Goal: Navigation & Orientation: Find specific page/section

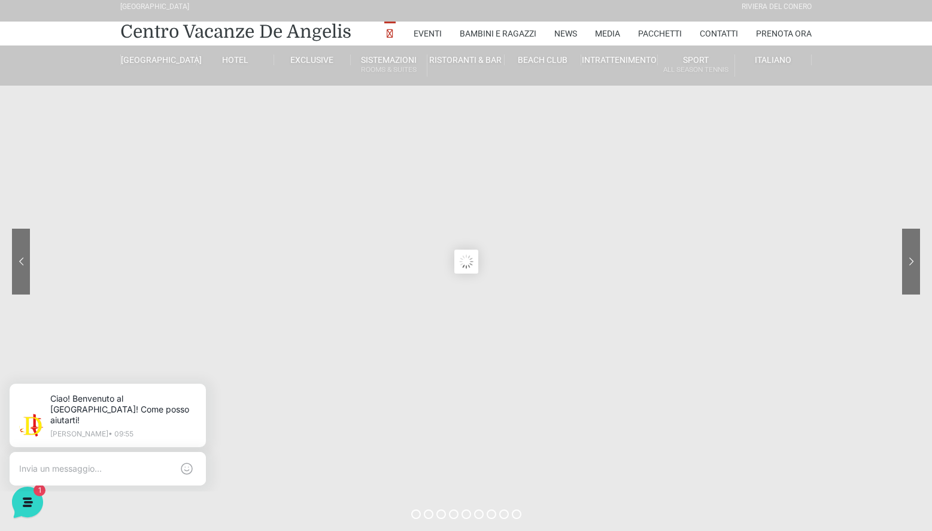
scroll to position [5, 0]
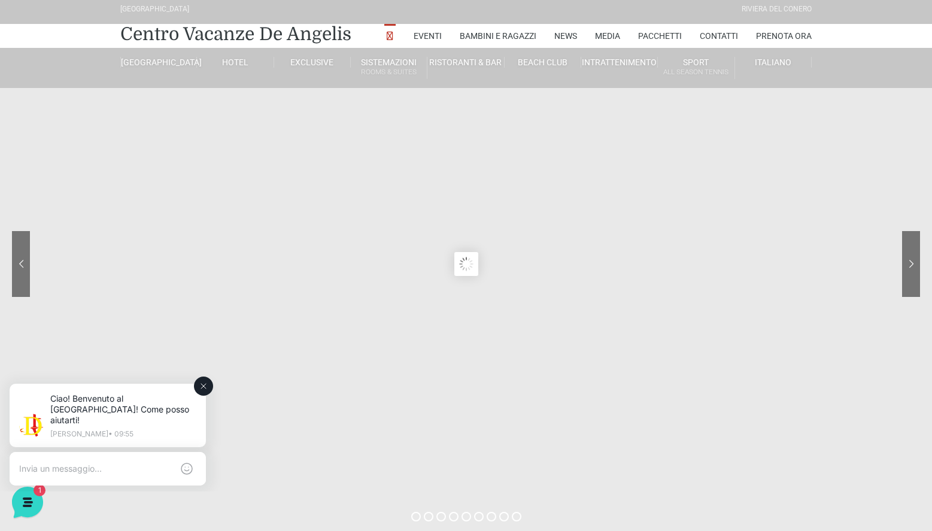
click at [203, 384] on icon at bounding box center [204, 386] width 10 height 10
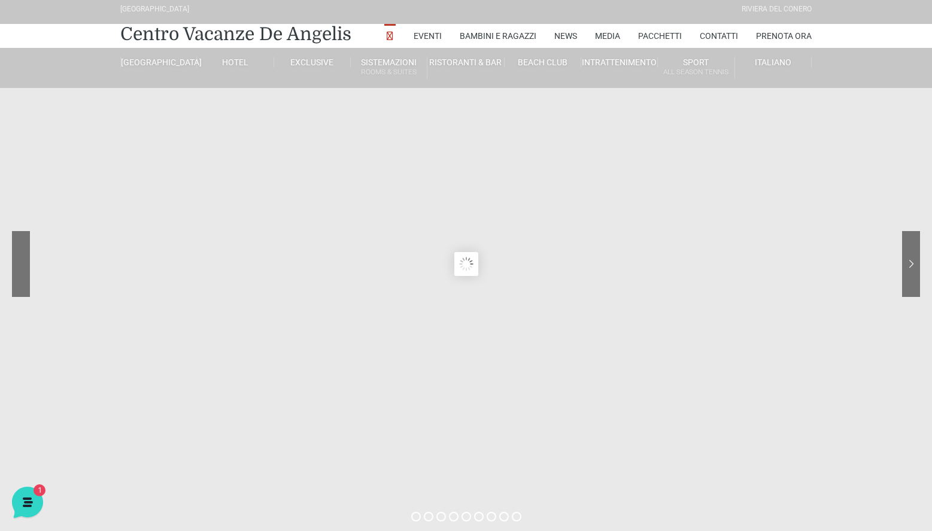
click at [23, 267] on sr7-nav-img-live at bounding box center [66, 264] width 108 height 66
click at [246, 33] on link "Centro Vacanze De Angelis" at bounding box center [235, 34] width 231 height 24
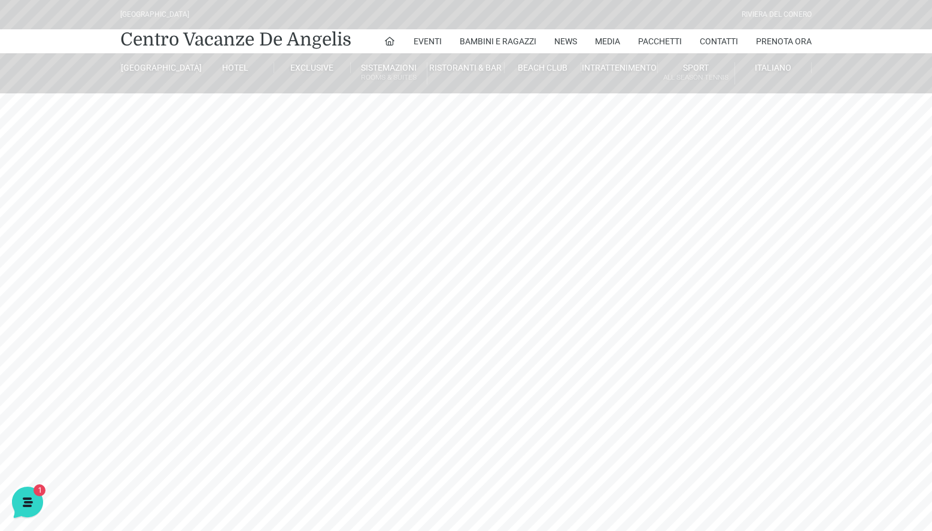
click at [491, 312] on header "Villaggio Hotel Resort Riviera Del Conero Centro Vacanze De Angelis Eventi Miss…" at bounding box center [466, 269] width 932 height 538
